Goal: Task Accomplishment & Management: Complete application form

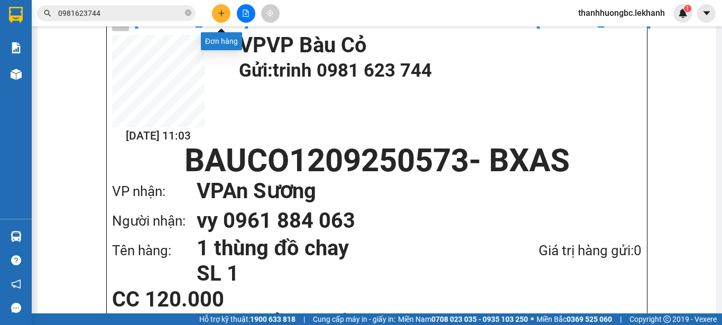
click at [228, 10] on button at bounding box center [221, 13] width 18 height 18
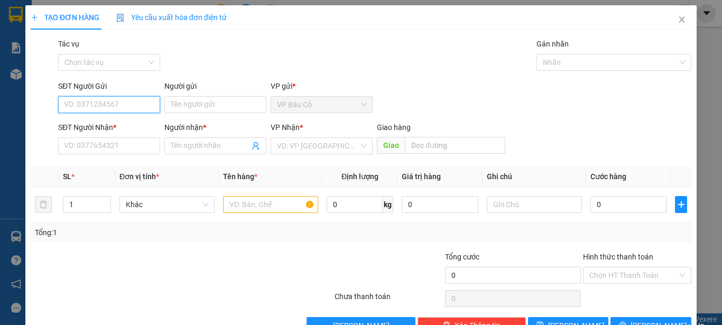
click at [99, 105] on input "SĐT Người Gửi" at bounding box center [109, 104] width 102 height 17
click at [88, 123] on div "0972570824 - hồng" at bounding box center [108, 126] width 88 height 12
type input "0972570824"
type input "hồng"
type input "0982795911"
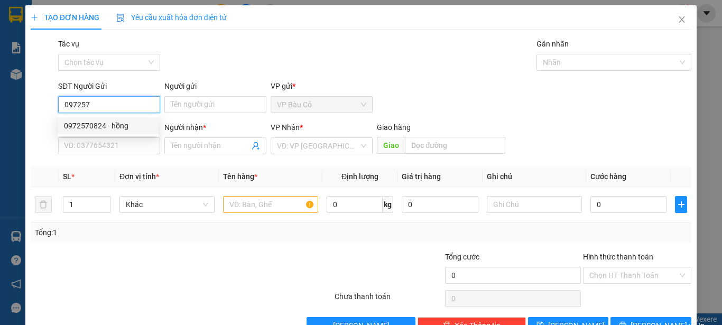
type input "vân"
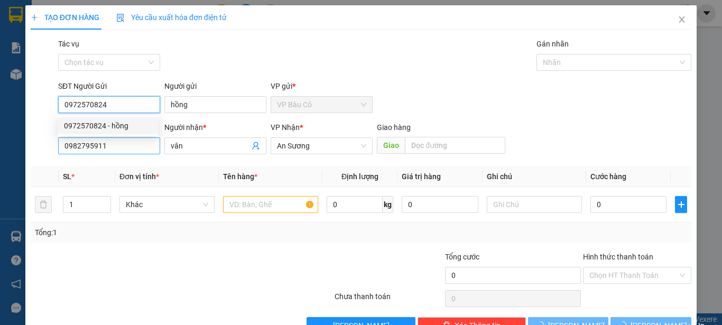
type input "80.000"
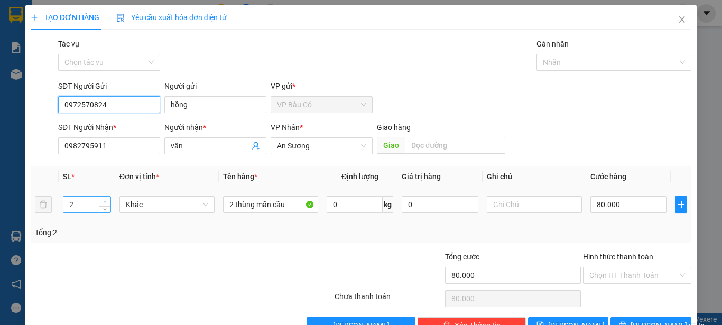
type input "0972570824"
type input "3"
click at [102, 199] on span "up" at bounding box center [105, 202] width 6 height 6
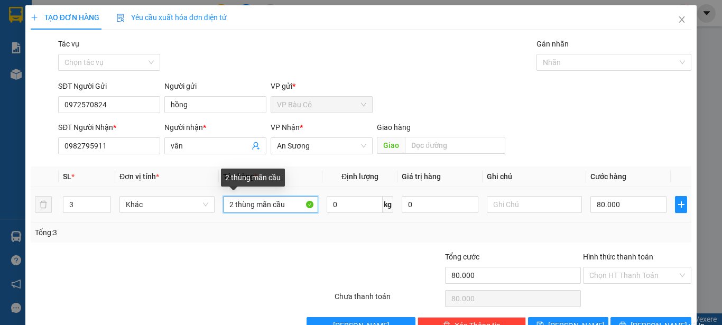
click at [226, 205] on input "2 thùng mãn cầu" at bounding box center [270, 204] width 95 height 17
type input "3 thùng mãn cầu"
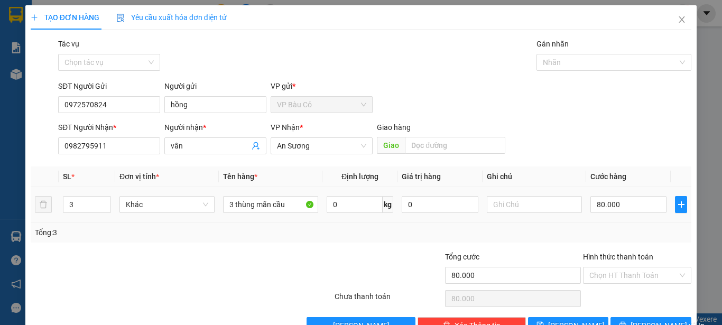
click at [615, 193] on td "80.000" at bounding box center [628, 204] width 85 height 35
click at [623, 207] on input "80.000" at bounding box center [628, 204] width 76 height 17
type input "1"
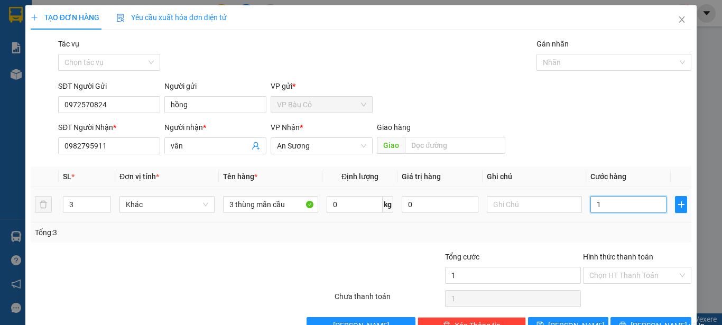
type input "12"
type input "120"
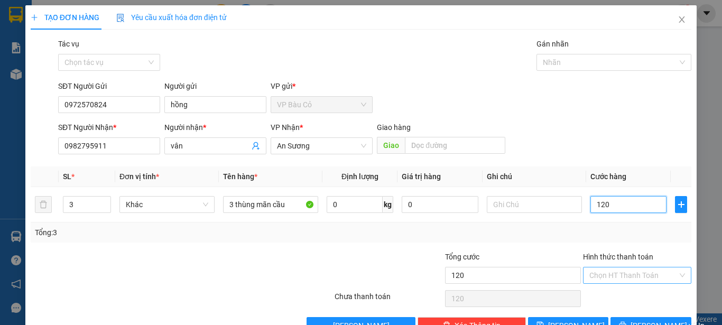
type input "120"
type input "120.000"
click at [613, 281] on input "Hình thức thanh toán" at bounding box center [633, 275] width 88 height 16
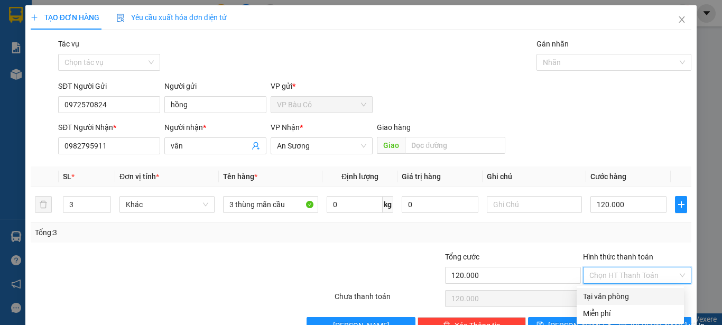
click at [611, 294] on div "Tại văn phòng" at bounding box center [630, 297] width 95 height 12
type input "0"
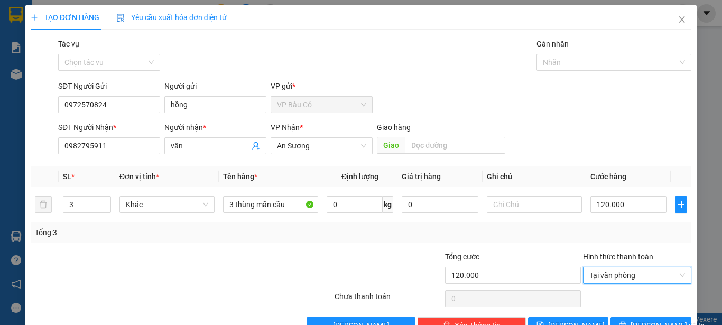
scroll to position [30, 0]
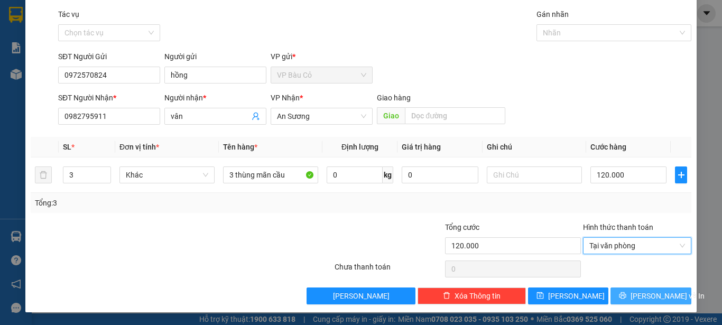
click at [651, 298] on span "[PERSON_NAME] và In" at bounding box center [668, 296] width 74 height 12
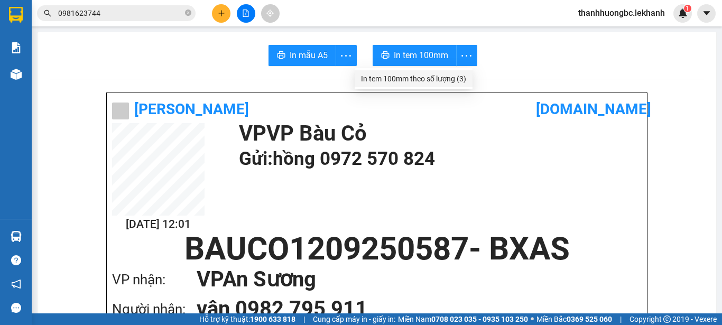
click at [458, 80] on div "In tem 100mm theo số lượng (3)" at bounding box center [413, 79] width 105 height 12
